Goal: Transaction & Acquisition: Download file/media

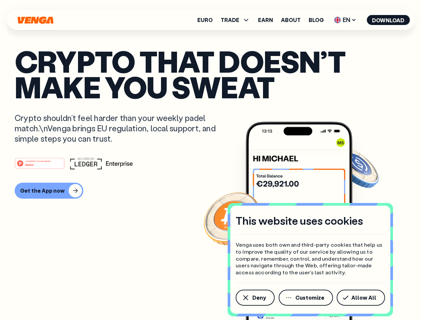
click at [211, 160] on div "#1 PRODUCT OF THE MONTH Web3" at bounding box center [211, 163] width 392 height 12
click at [255, 298] on span "Deny" at bounding box center [260, 297] width 14 height 5
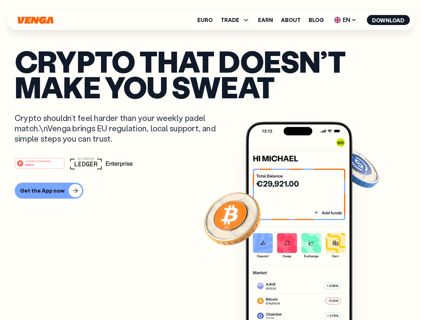
click at [307, 298] on img at bounding box center [299, 234] width 107 height 224
click at [362, 298] on article "Crypto that doesn’t make you sweat Crypto shouldn’t feel harder than your weekl…" at bounding box center [211, 173] width 392 height 250
click at [238, 20] on span "TRADE" at bounding box center [230, 19] width 19 height 5
click at [346, 20] on span "EN" at bounding box center [345, 20] width 27 height 11
click at [389, 20] on button "Download" at bounding box center [388, 20] width 43 height 10
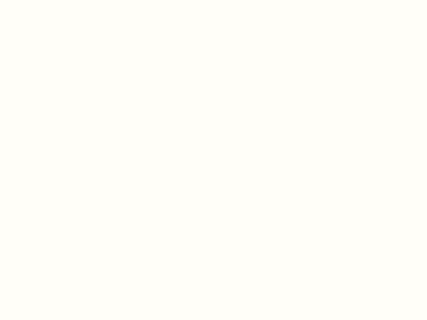
click at [48, 0] on html "This website uses cookies Venga uses both own and third-party cookies that help…" at bounding box center [213, 0] width 427 height 0
click at [41, 0] on html "This website uses cookies Venga uses both own and third-party cookies that help…" at bounding box center [213, 0] width 427 height 0
